Goal: Entertainment & Leisure: Browse casually

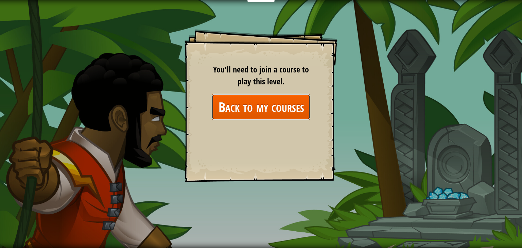
click at [271, 116] on link "Back to my courses" at bounding box center [261, 107] width 99 height 26
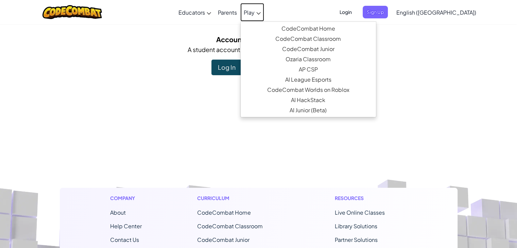
click at [264, 17] on link "Play" at bounding box center [252, 12] width 24 height 18
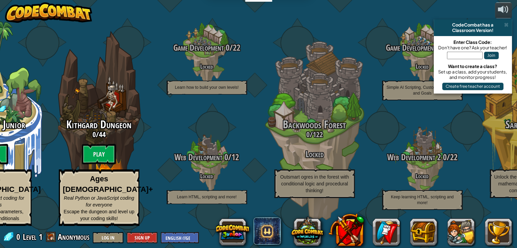
click at [61, 17] on img at bounding box center [48, 12] width 87 height 20
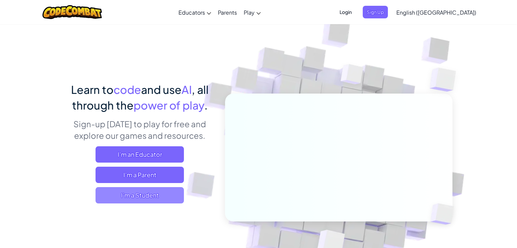
click at [156, 198] on span "I'm a Student" at bounding box center [140, 195] width 88 height 16
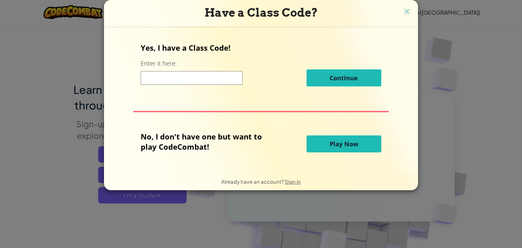
click at [352, 153] on div "No, I don't have one but want to play CodeCombat! Play Now" at bounding box center [261, 143] width 240 height 25
click at [353, 148] on button "Play Now" at bounding box center [344, 143] width 75 height 17
